Goal: Task Accomplishment & Management: Manage account settings

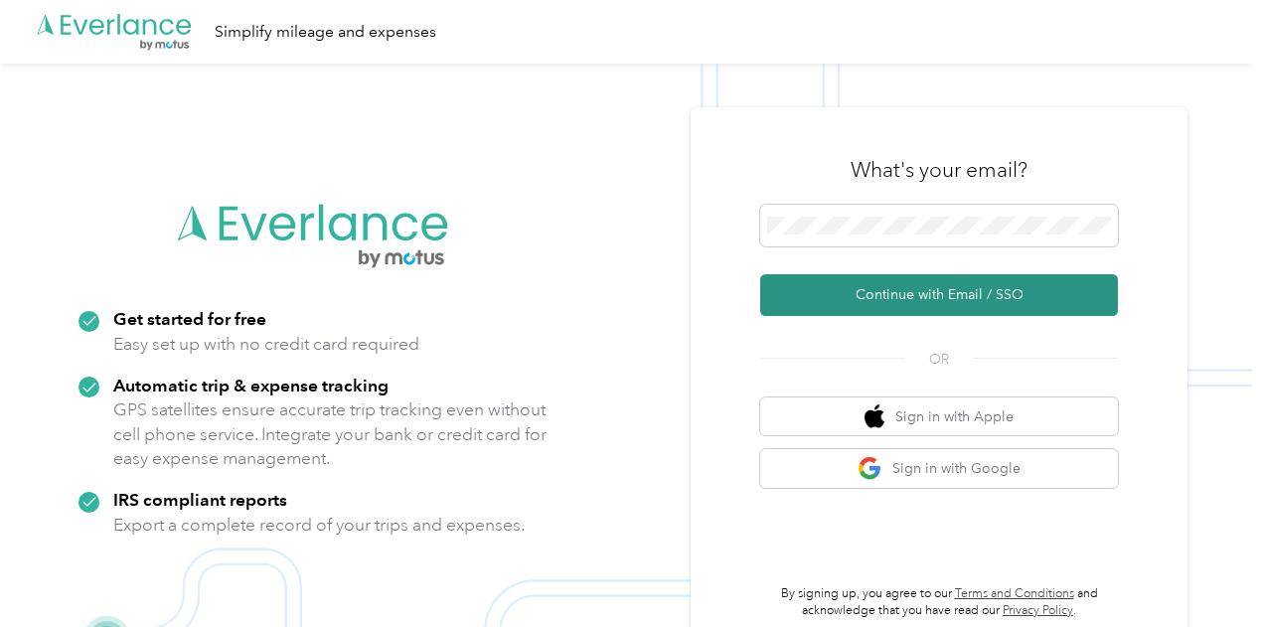
click at [1030, 299] on button "Continue with Email / SSO" at bounding box center [939, 295] width 358 height 42
click at [1008, 293] on button "Continue with Email / SSO" at bounding box center [939, 295] width 358 height 42
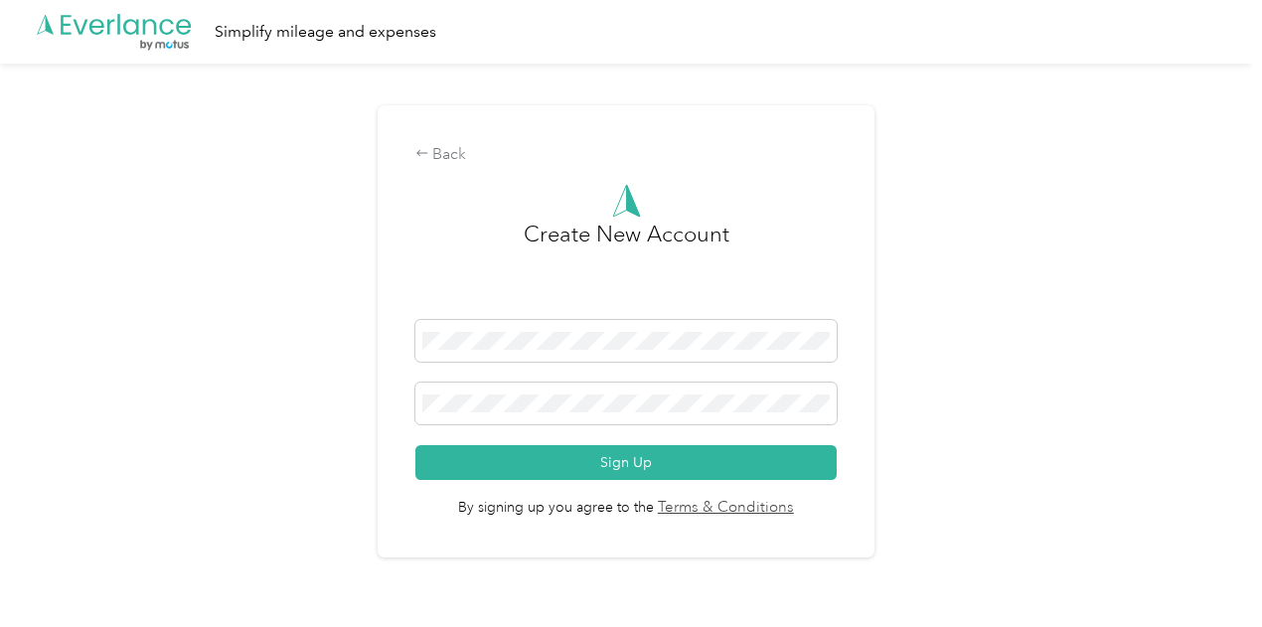
click at [440, 132] on div "Back Create New Account Sign Up By signing up you agree to the Terms & Conditio…" at bounding box center [626, 331] width 497 height 452
click at [448, 158] on div "Back" at bounding box center [626, 155] width 421 height 24
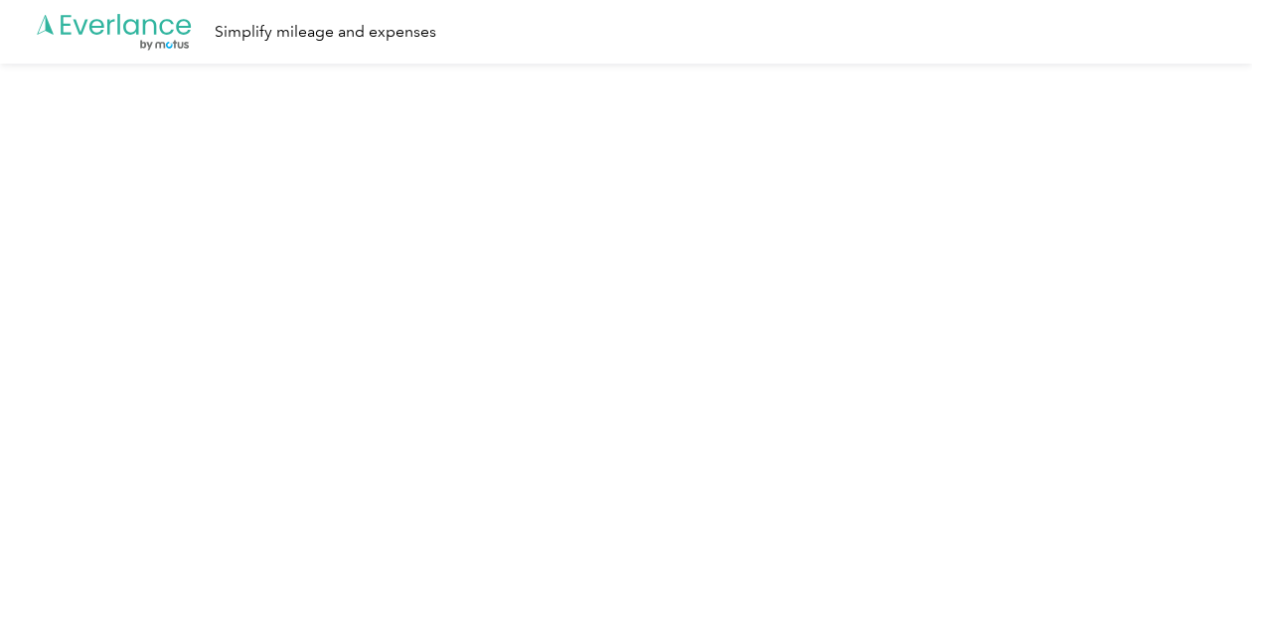
click at [107, 31] on icon ".cls-1 { fill: #00adee; } .cls-2 { fill: #fff; } .cls-3 { fill: #707372; } .cls…" at bounding box center [114, 32] width 159 height 41
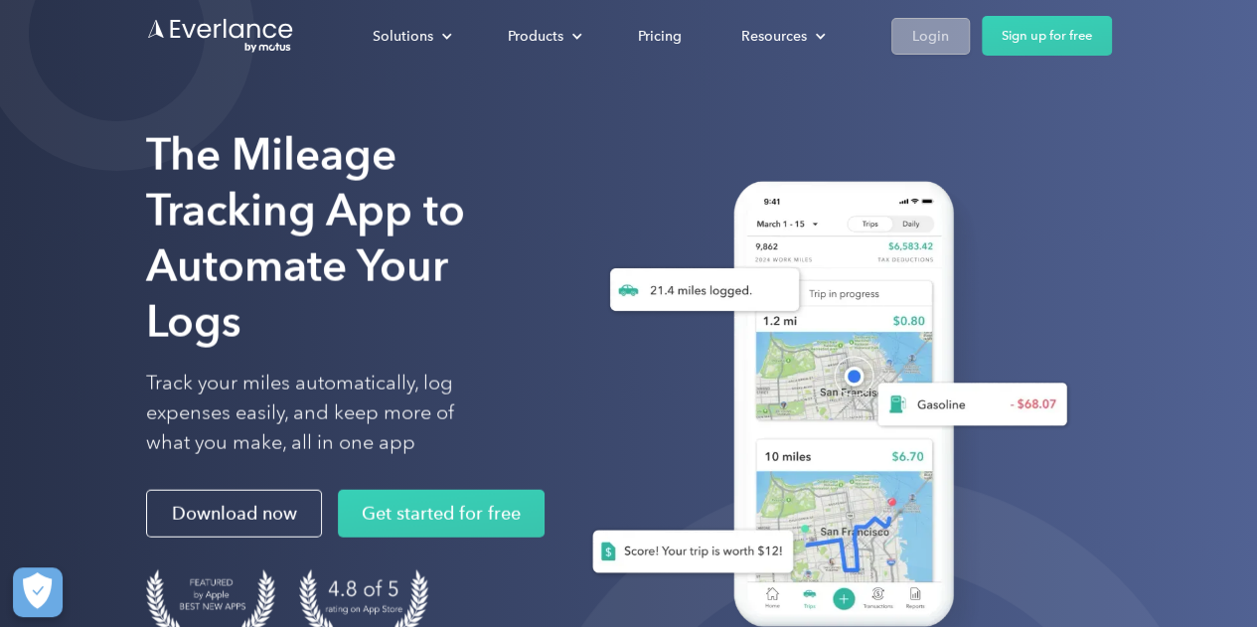
click at [937, 44] on div "Login" at bounding box center [931, 36] width 37 height 25
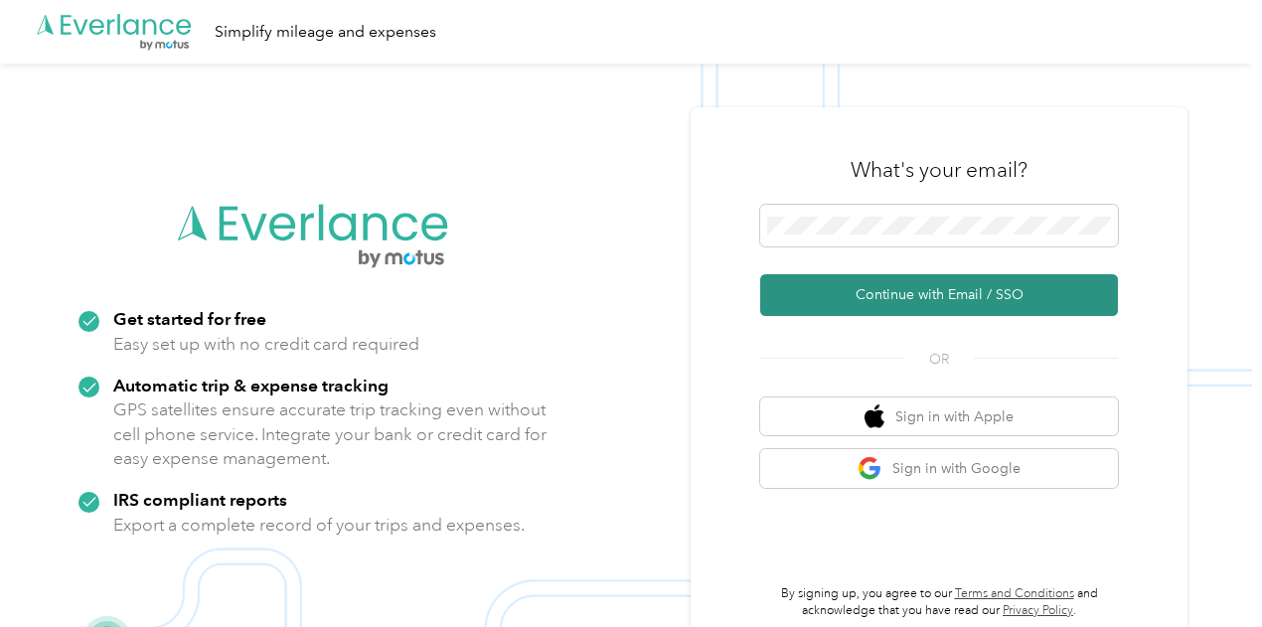
click at [935, 283] on button "Continue with Email / SSO" at bounding box center [939, 295] width 358 height 42
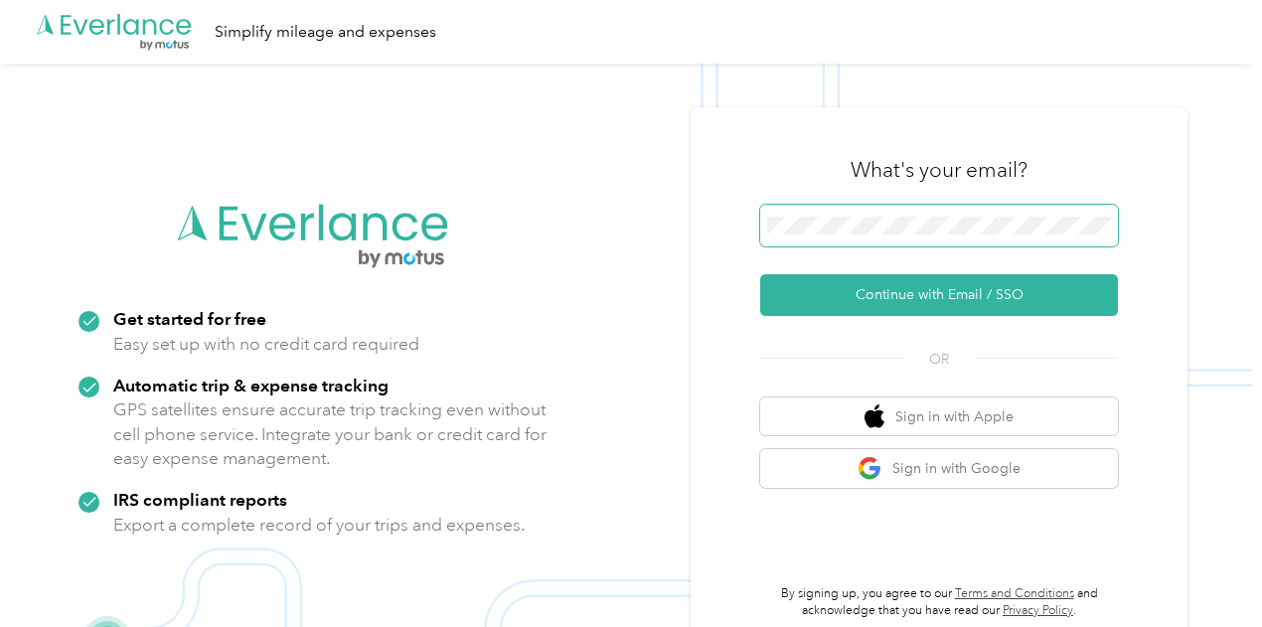
click at [760, 274] on button "Continue with Email / SSO" at bounding box center [939, 295] width 358 height 42
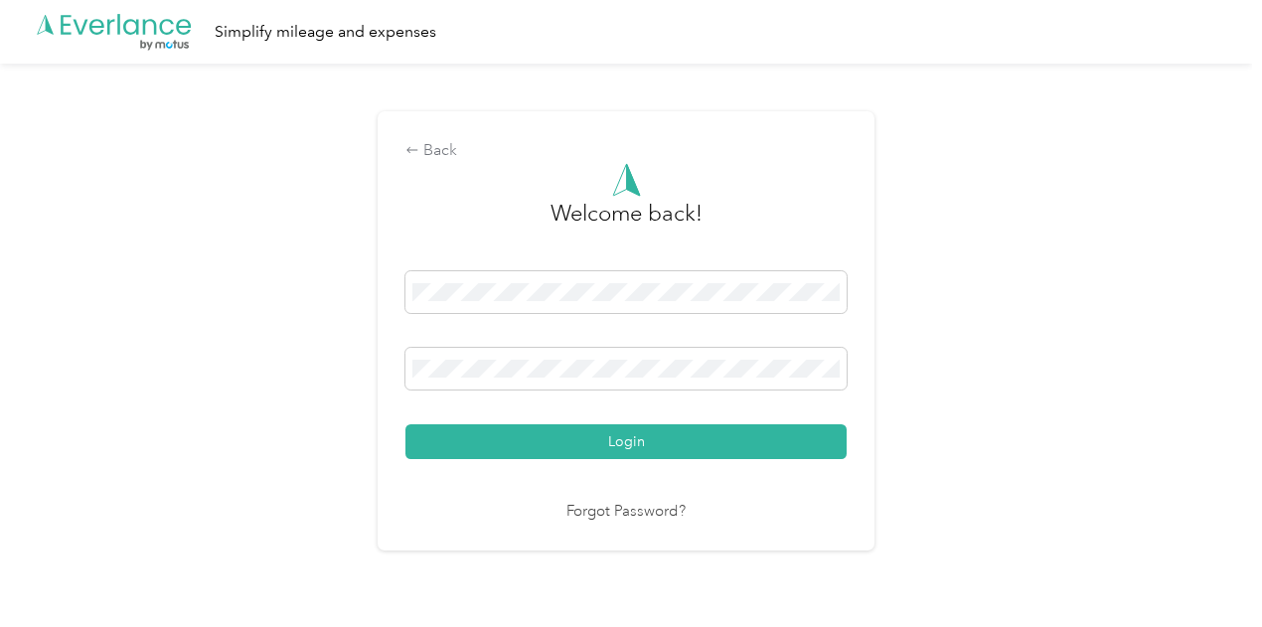
click at [406, 424] on button "Login" at bounding box center [626, 441] width 441 height 35
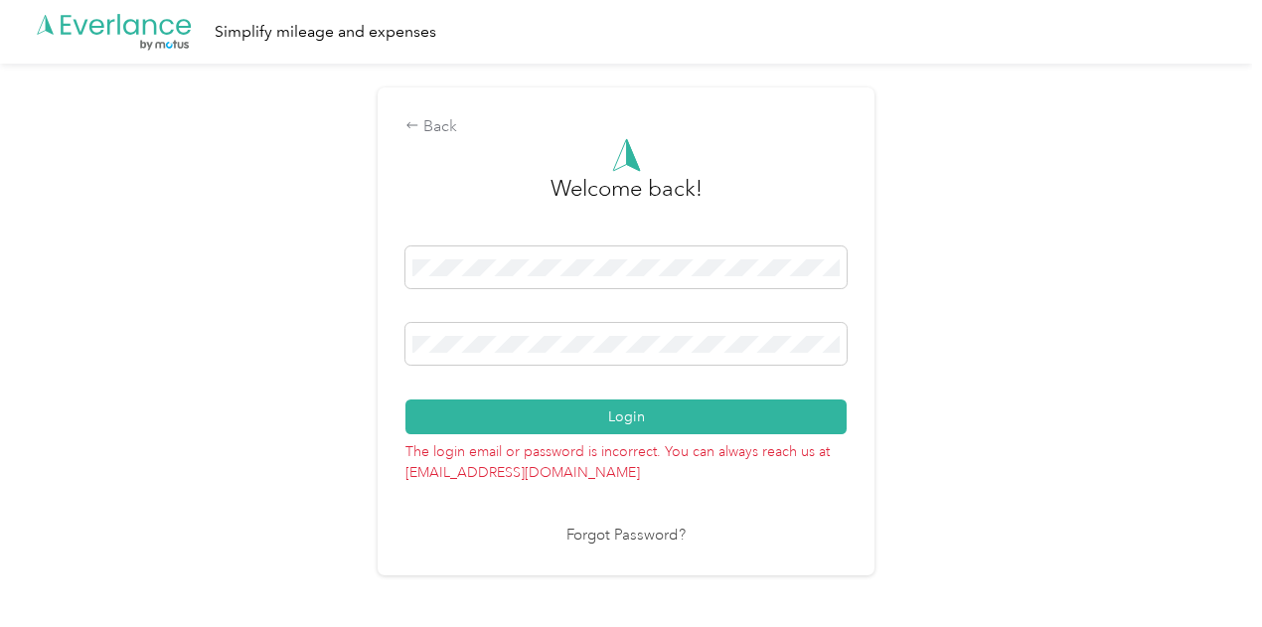
click at [406, 400] on button "Login" at bounding box center [626, 417] width 441 height 35
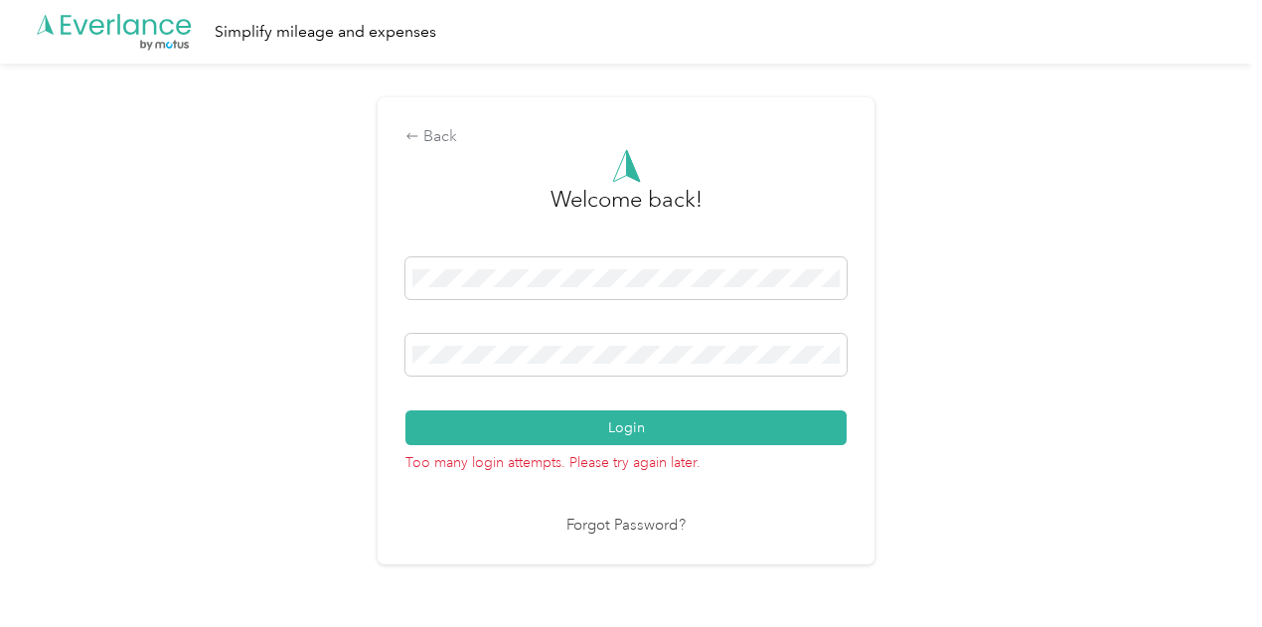
click at [406, 411] on button "Login" at bounding box center [626, 428] width 441 height 35
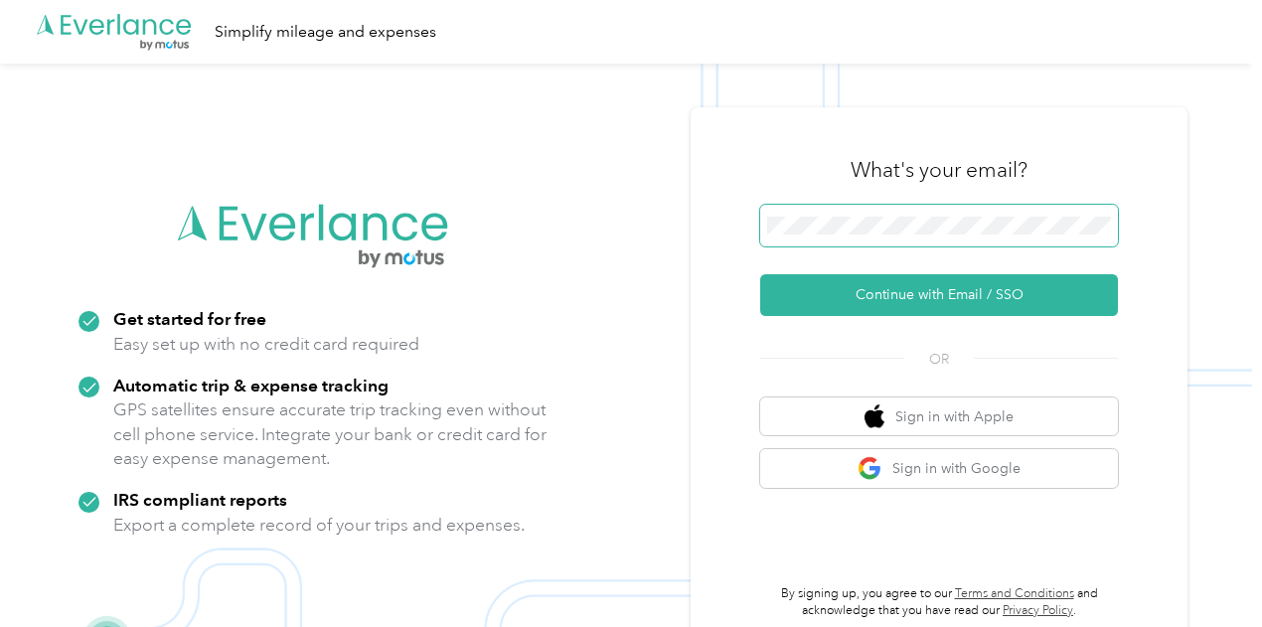
click at [942, 246] on span at bounding box center [939, 226] width 358 height 42
click at [938, 236] on span at bounding box center [939, 226] width 358 height 42
click at [962, 333] on div "What's your email? Continue with Email / SSO OR Sign in with Apple Sign in with…" at bounding box center [939, 377] width 358 height 485
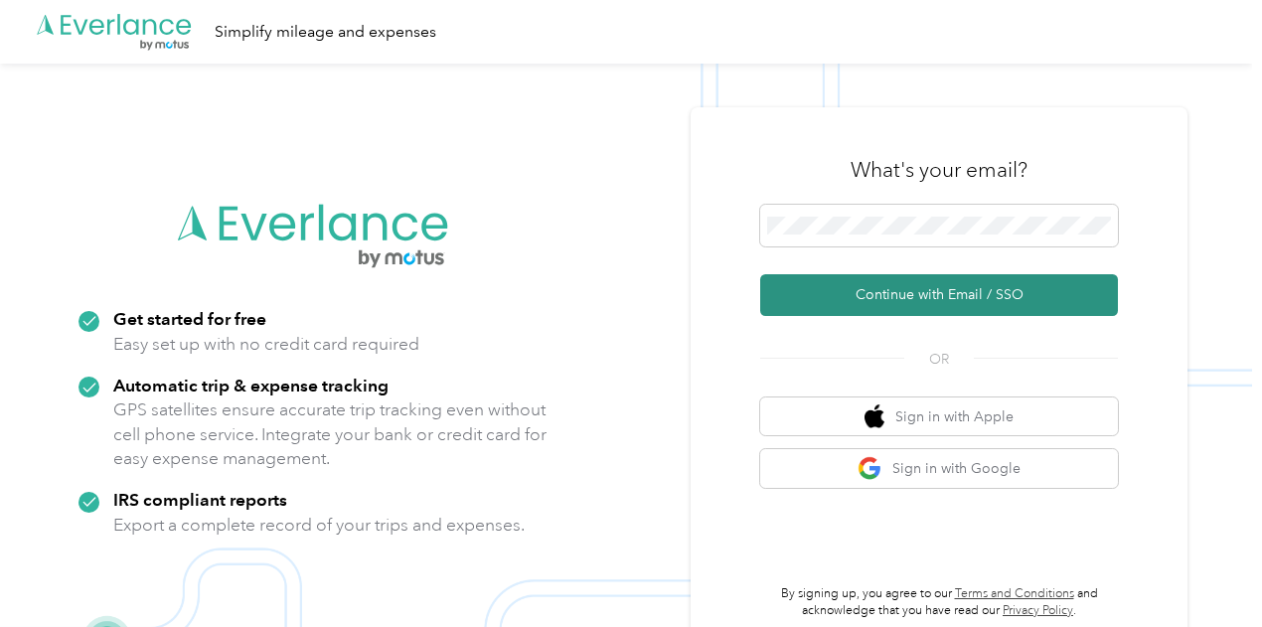
click at [955, 292] on button "Continue with Email / SSO" at bounding box center [939, 295] width 358 height 42
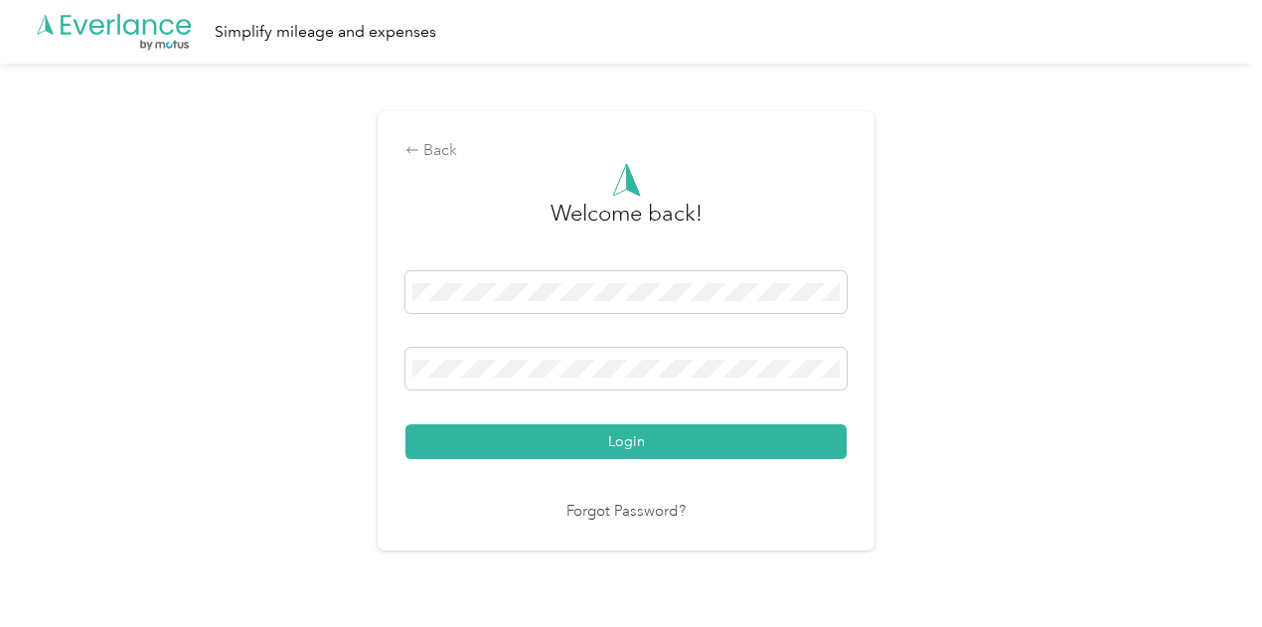
click at [629, 519] on link "Forgot Password?" at bounding box center [626, 512] width 119 height 23
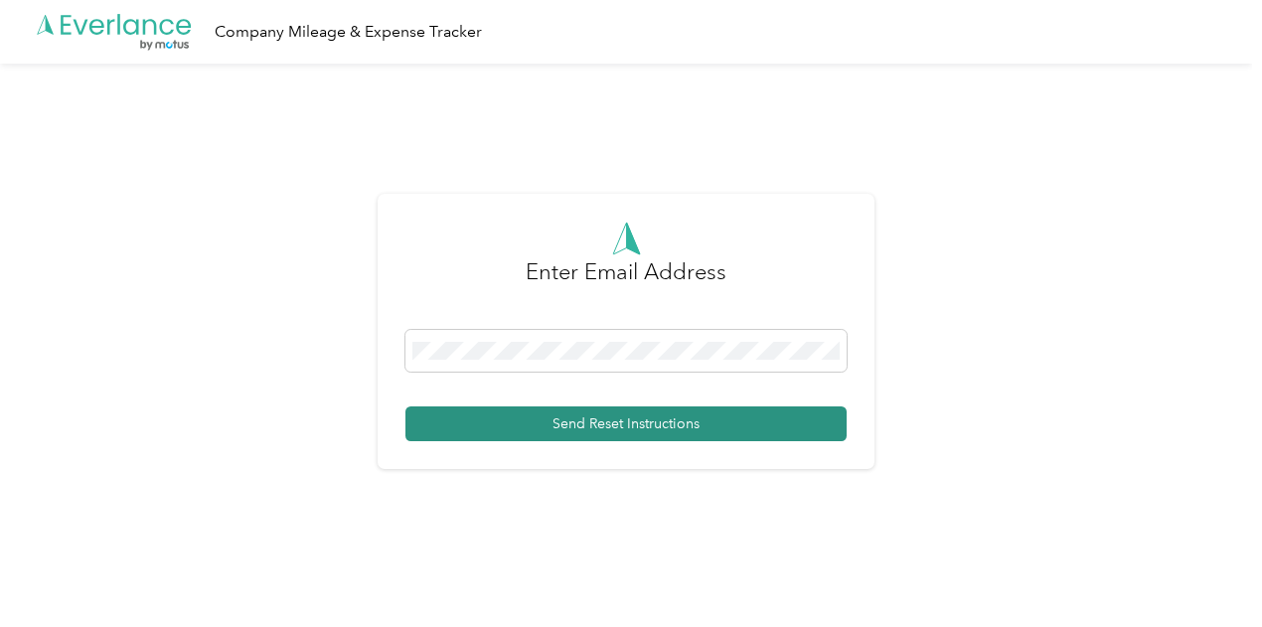
click at [591, 428] on button "Send Reset Instructions" at bounding box center [626, 424] width 441 height 35
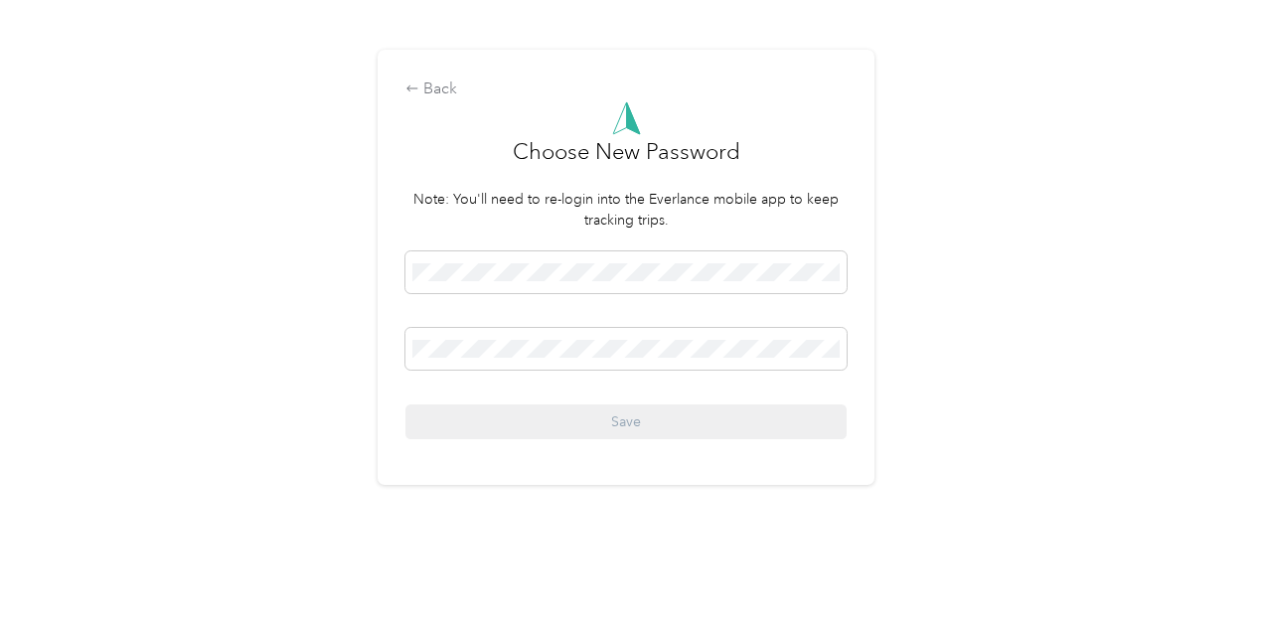
click at [969, 206] on div "Back Choose New Password Note: You'll need to re-login into the Everlance mobil…" at bounding box center [626, 276] width 1253 height 552
click at [564, 331] on span at bounding box center [626, 349] width 441 height 42
click at [573, 337] on span at bounding box center [626, 349] width 441 height 42
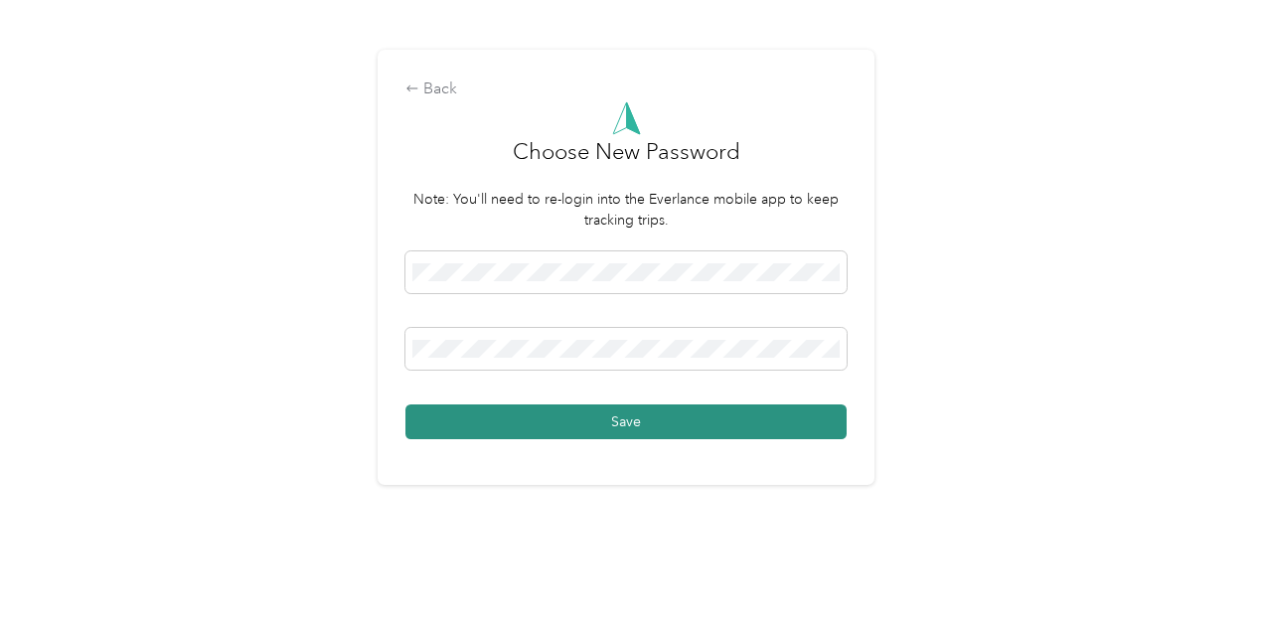
click at [566, 420] on button "Save" at bounding box center [626, 422] width 441 height 35
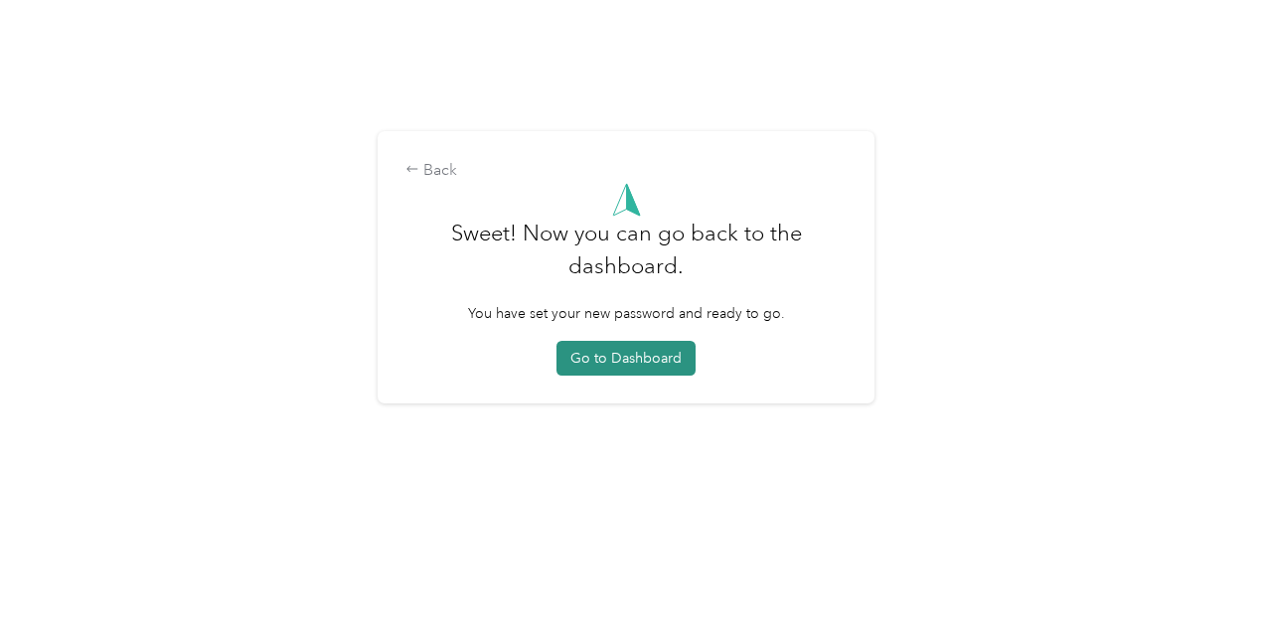
click at [630, 361] on button "Go to Dashboard" at bounding box center [626, 358] width 139 height 35
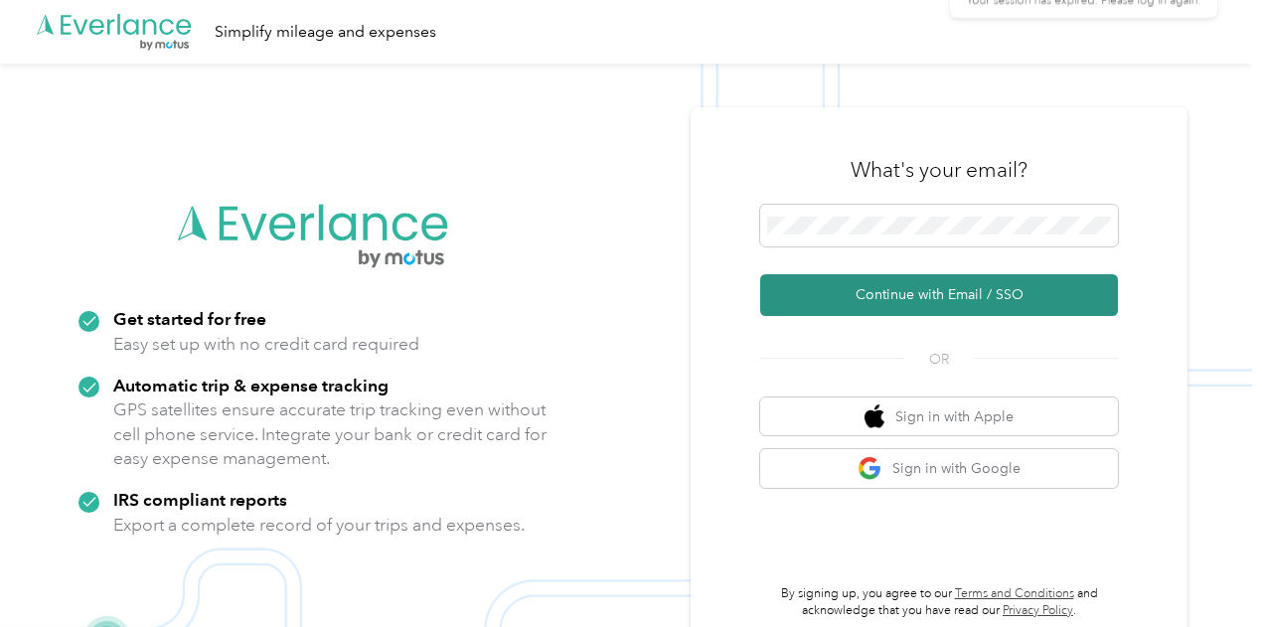
click at [926, 307] on button "Continue with Email / SSO" at bounding box center [939, 295] width 358 height 42
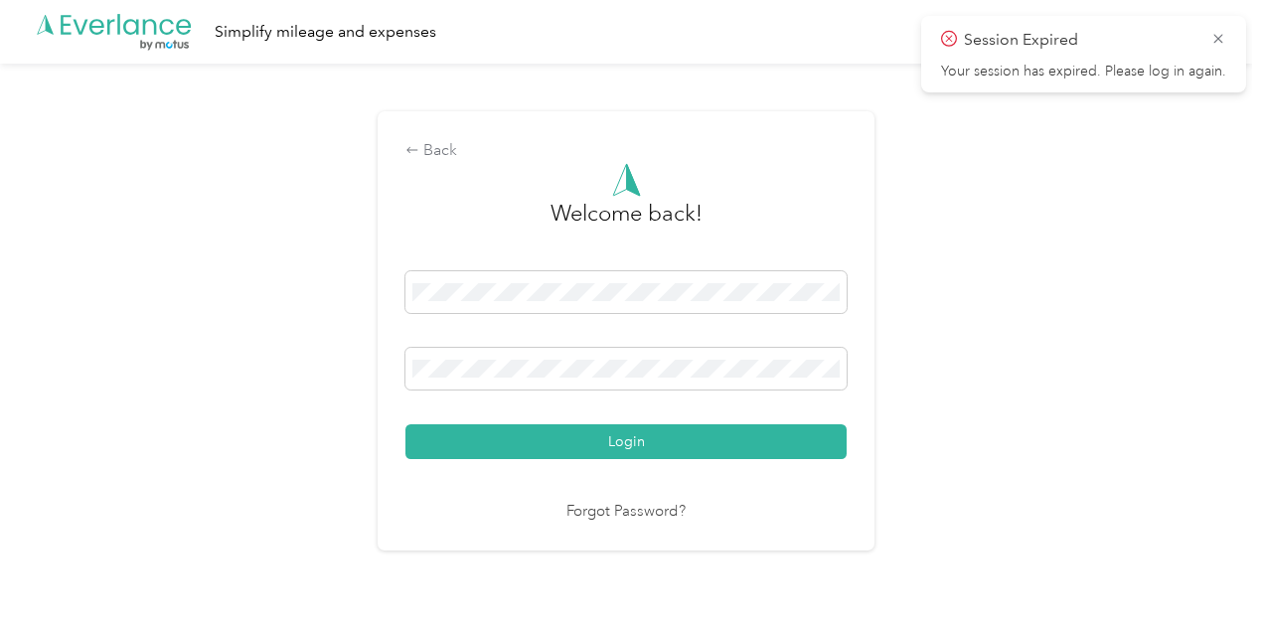
click at [406, 424] on button "Login" at bounding box center [626, 441] width 441 height 35
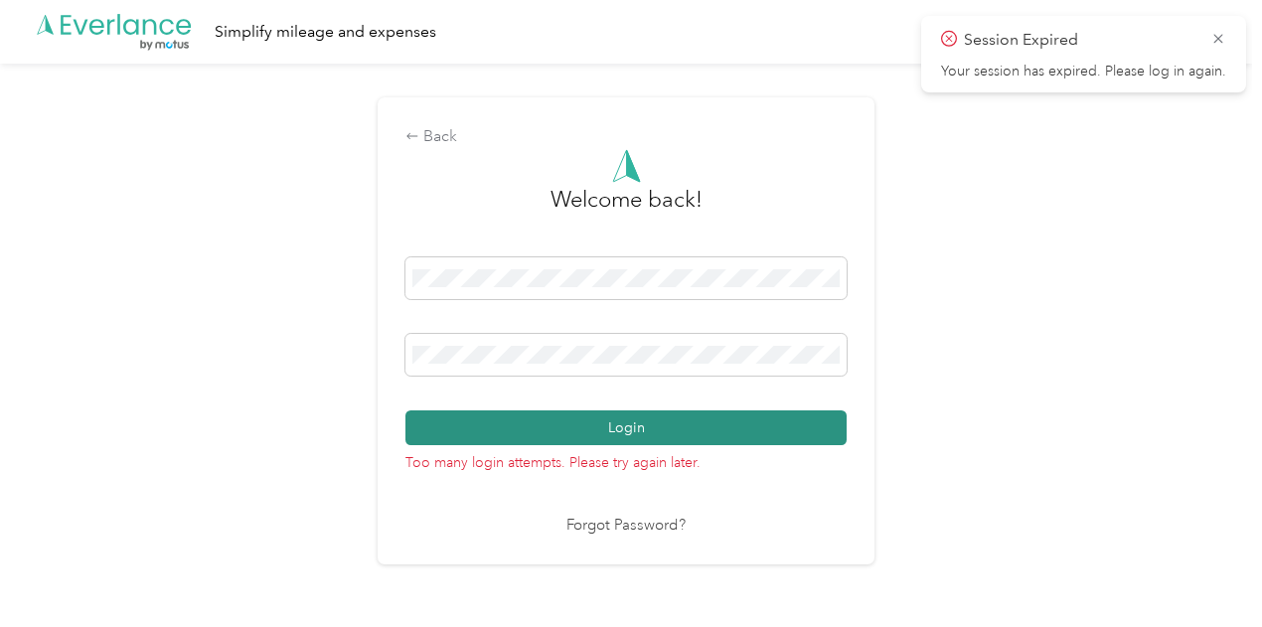
drag, startPoint x: 680, startPoint y: 427, endPoint x: 690, endPoint y: 420, distance: 12.1
click at [687, 422] on button "Login" at bounding box center [626, 428] width 441 height 35
click at [668, 428] on button "Login" at bounding box center [626, 428] width 441 height 35
